Goal: Information Seeking & Learning: Understand process/instructions

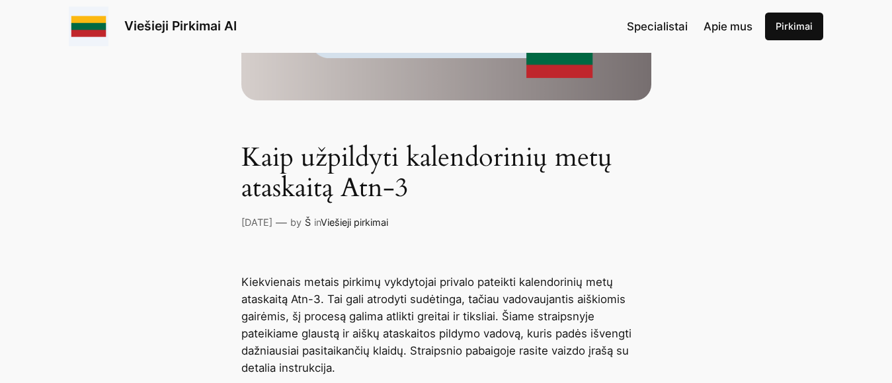
scroll to position [529, 0]
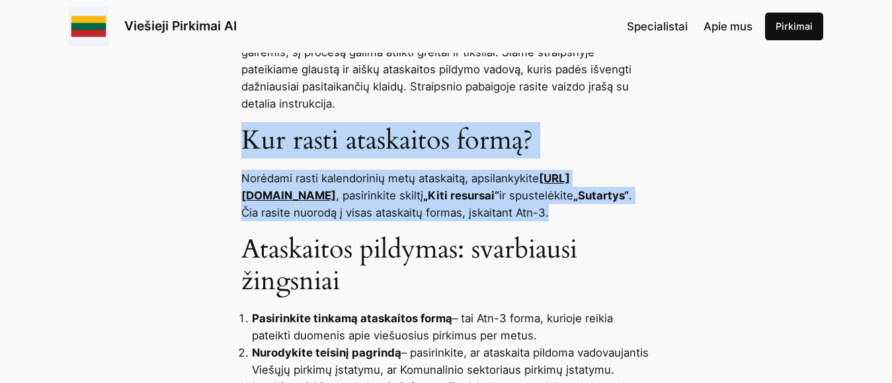
drag, startPoint x: 243, startPoint y: 131, endPoint x: 615, endPoint y: 214, distance: 381.3
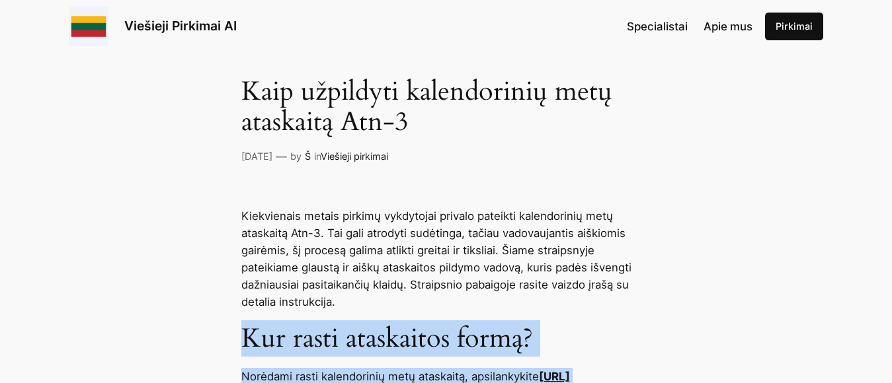
scroll to position [463, 0]
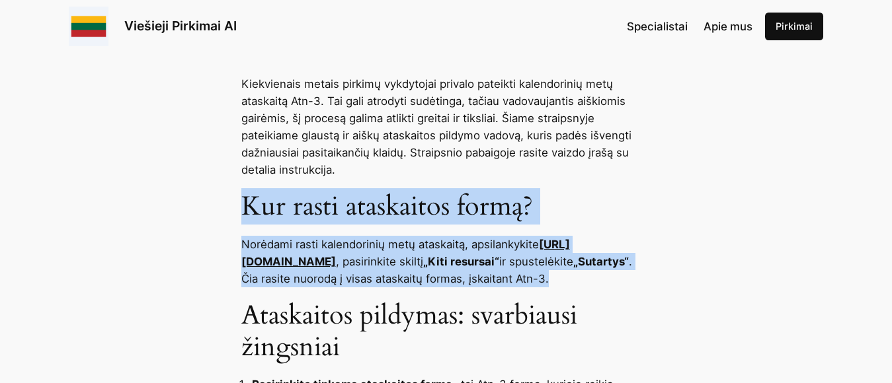
click at [360, 262] on link "[URL][DOMAIN_NAME]" at bounding box center [405, 253] width 328 height 30
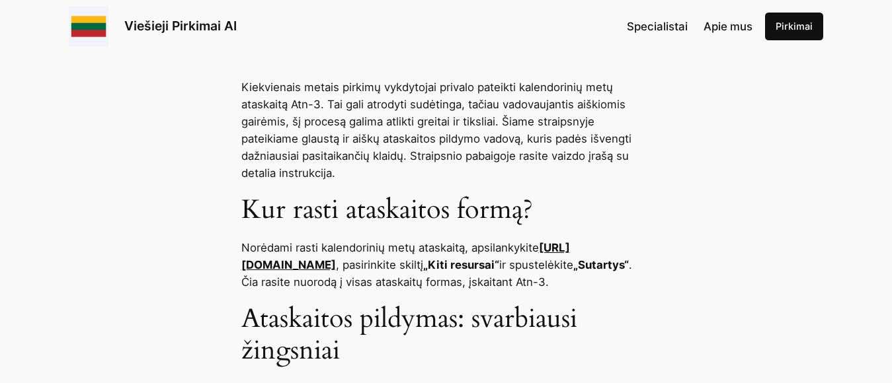
scroll to position [463, 0]
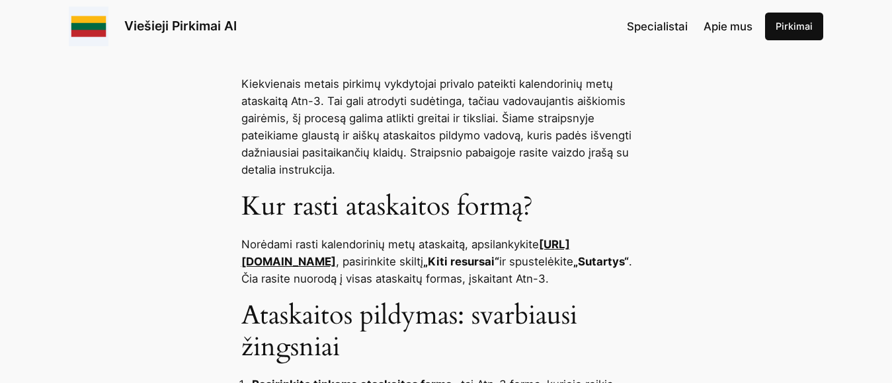
click at [254, 261] on link "[URL][DOMAIN_NAME]" at bounding box center [405, 253] width 328 height 30
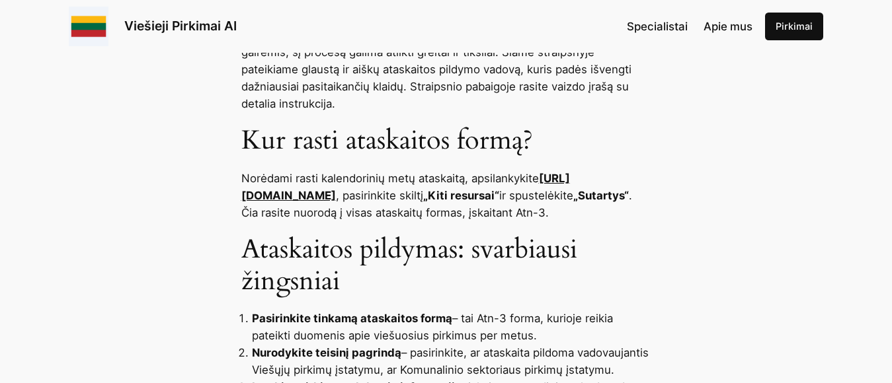
scroll to position [330, 0]
